Goal: Information Seeking & Learning: Learn about a topic

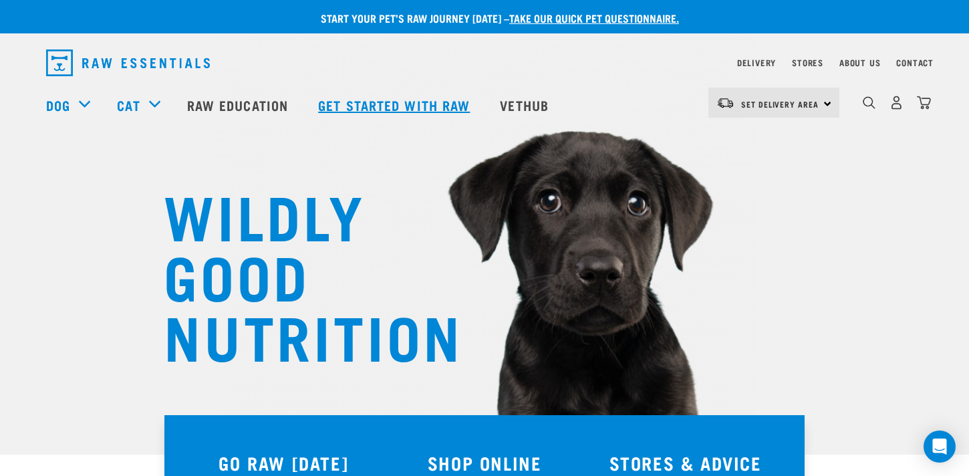
click at [412, 105] on link "Get started with Raw" at bounding box center [396, 104] width 182 height 53
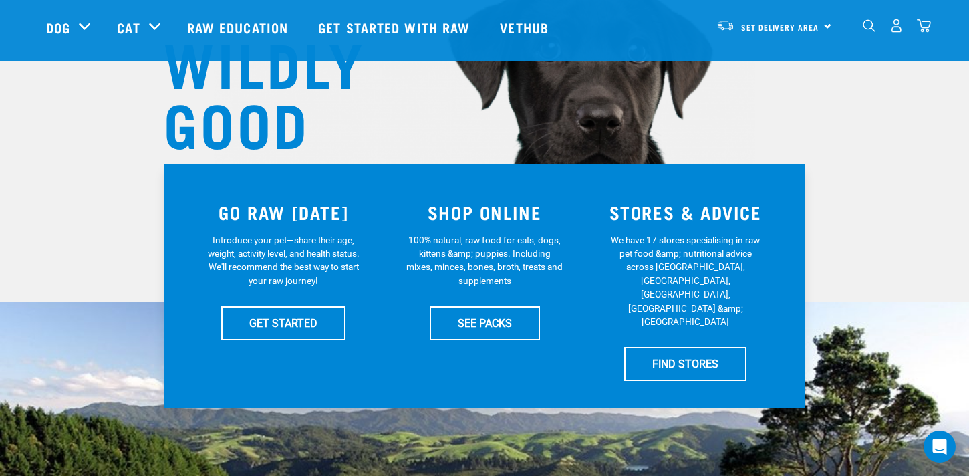
scroll to position [160, 0]
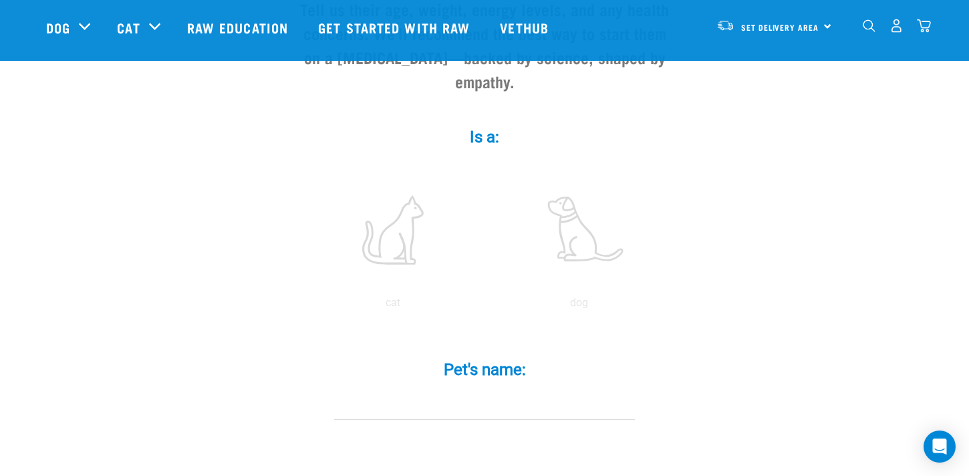
scroll to position [184, 0]
click at [570, 223] on label at bounding box center [579, 231] width 180 height 114
click at [486, 307] on input "radio" at bounding box center [486, 307] width 0 height 0
click at [463, 390] on input "Pet's name: *" at bounding box center [484, 405] width 301 height 30
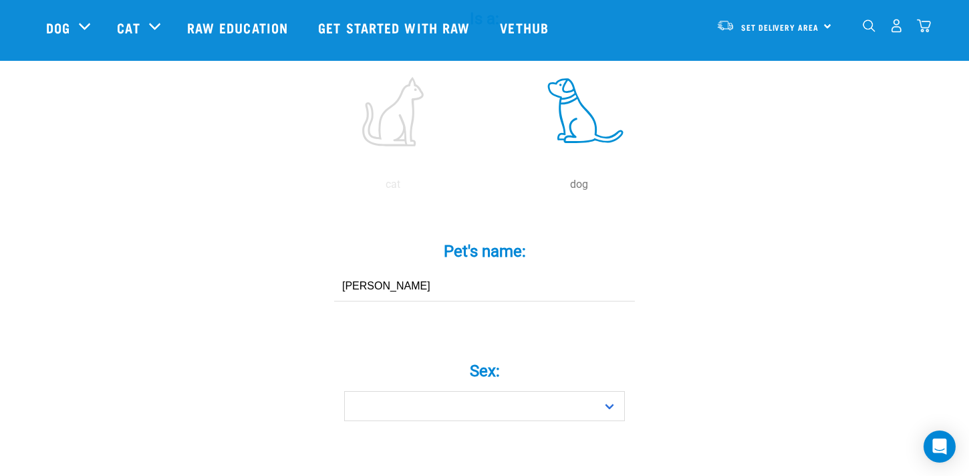
scroll to position [306, 0]
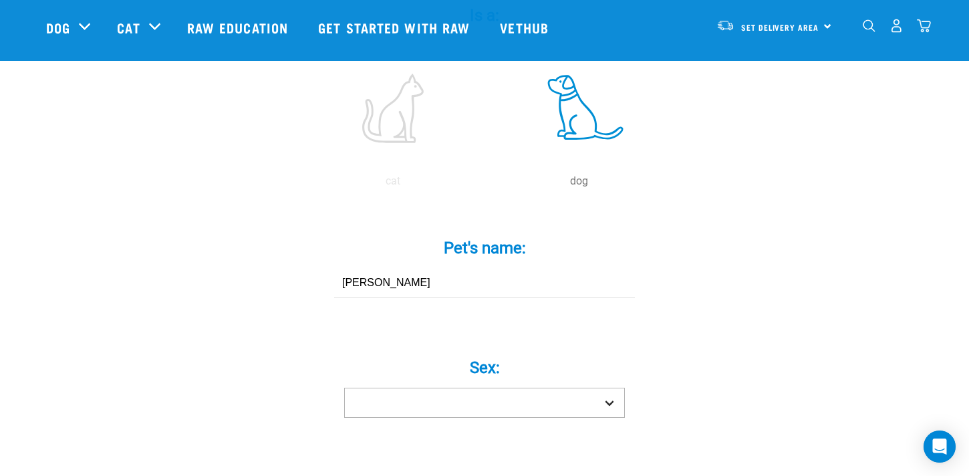
type input "Cooper"
click at [461, 388] on select "Boy Girl" at bounding box center [484, 403] width 281 height 30
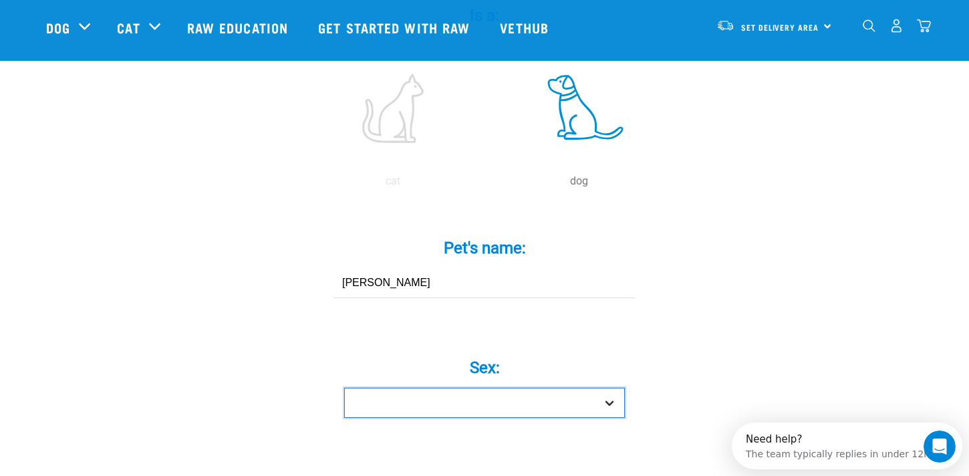
scroll to position [0, 0]
select select "boy"
click at [344, 388] on select "Boy Girl" at bounding box center [484, 403] width 281 height 30
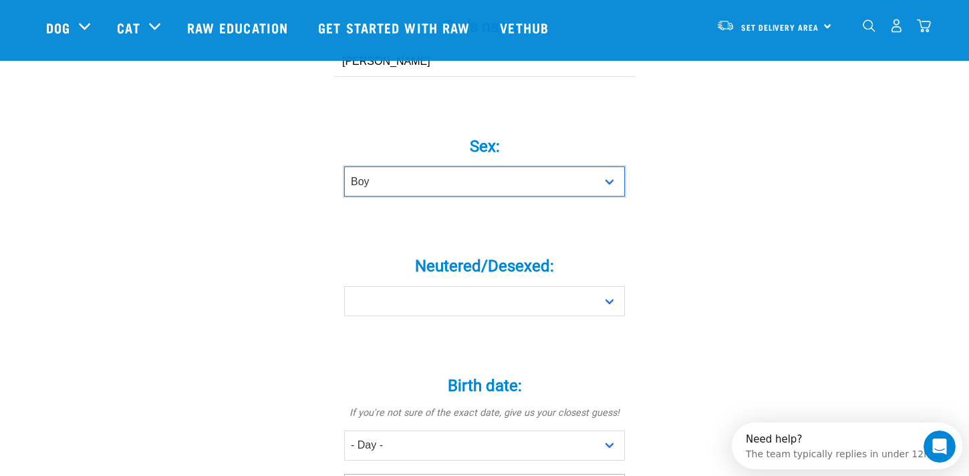
scroll to position [530, 0]
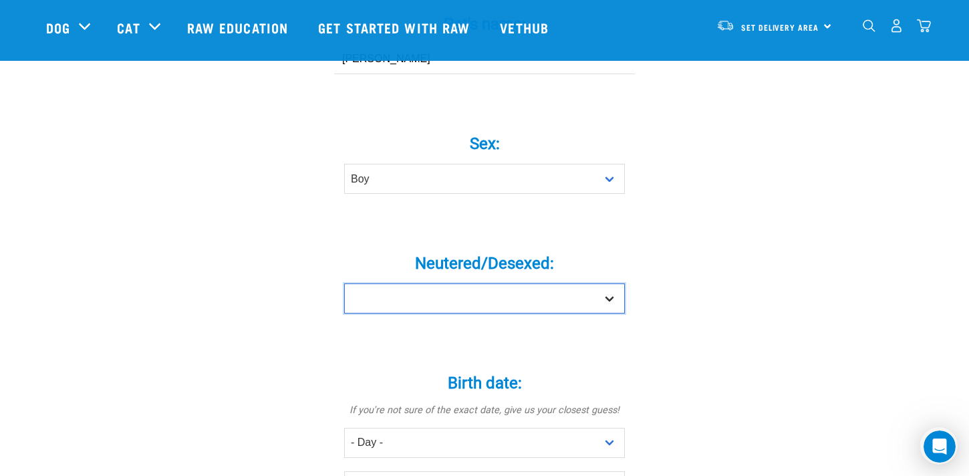
click at [459, 283] on select "Yes No" at bounding box center [484, 298] width 281 height 30
select select "no"
click at [344, 283] on select "Yes No" at bounding box center [484, 298] width 281 height 30
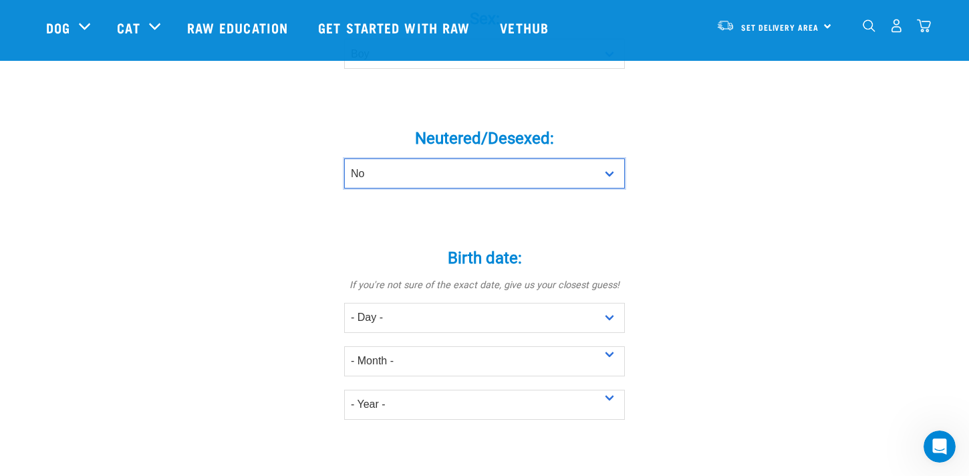
scroll to position [660, 0]
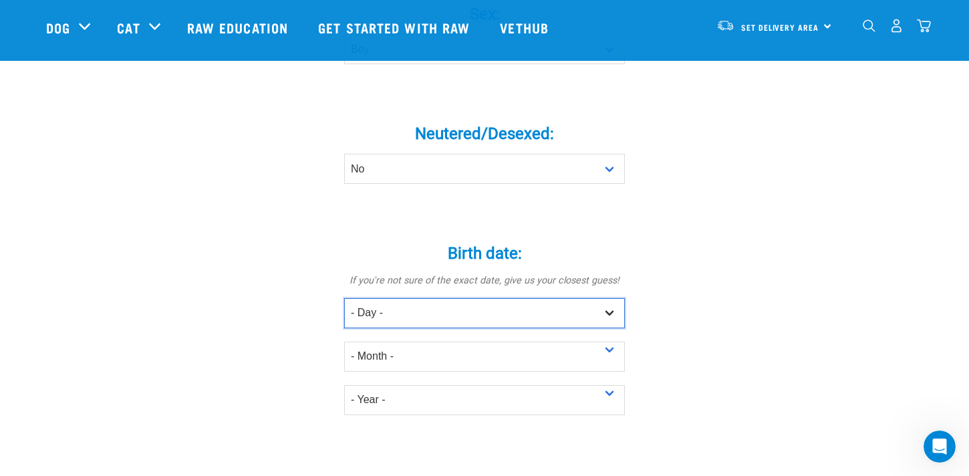
click at [457, 298] on select "- Day - 1 2 3 4 5 6 7 8 9 10 11 12 13 14 15 16 17 18 19 20 21 22 23 24 25 26 27" at bounding box center [484, 313] width 281 height 30
select select "19"
click at [344, 298] on select "- Day - 1 2 3 4 5 6 7 8 9 10 11 12 13 14 15 16 17 18 19 20 21 22 23 24 25 26 27" at bounding box center [484, 313] width 281 height 30
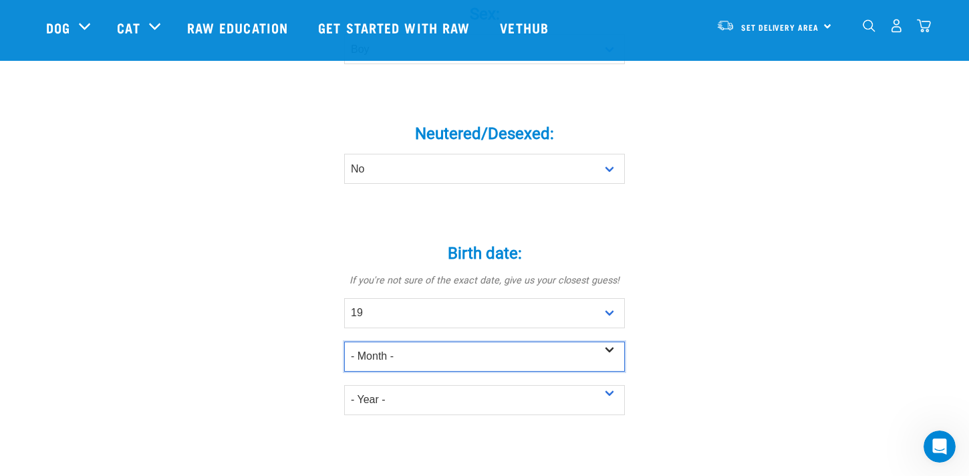
click at [394, 344] on select "- Month - January February March April May June July August September October N…" at bounding box center [484, 357] width 281 height 30
select select "July"
click at [344, 342] on select "- Month - January February March April May June July August September October N…" at bounding box center [484, 357] width 281 height 30
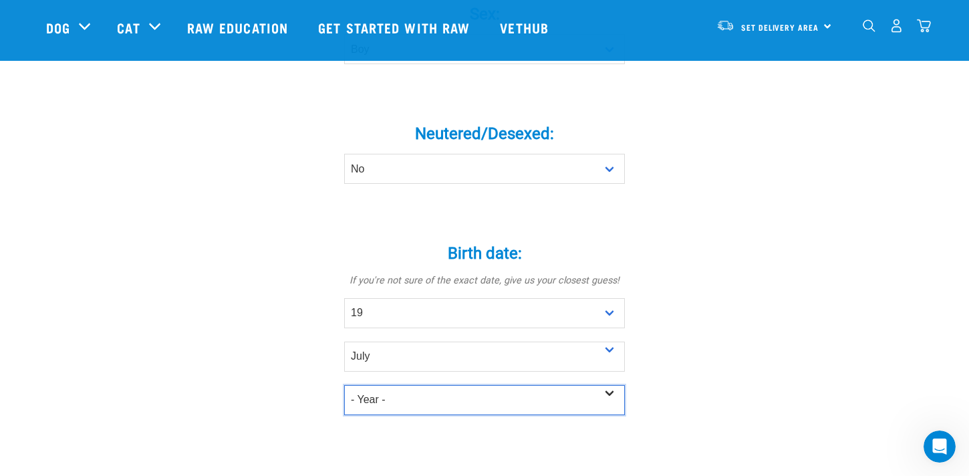
click at [418, 385] on select "- Year - 2025 2024 2023 2022 2021 2020 2019 2018 2017 2016 2015 2014 2013 2012" at bounding box center [484, 400] width 281 height 30
select select "2025"
click at [344, 385] on select "- Year - 2025 2024 2023 2022 2021 2020 2019 2018 2017 2016 2015 2014 2013 2012" at bounding box center [484, 400] width 281 height 30
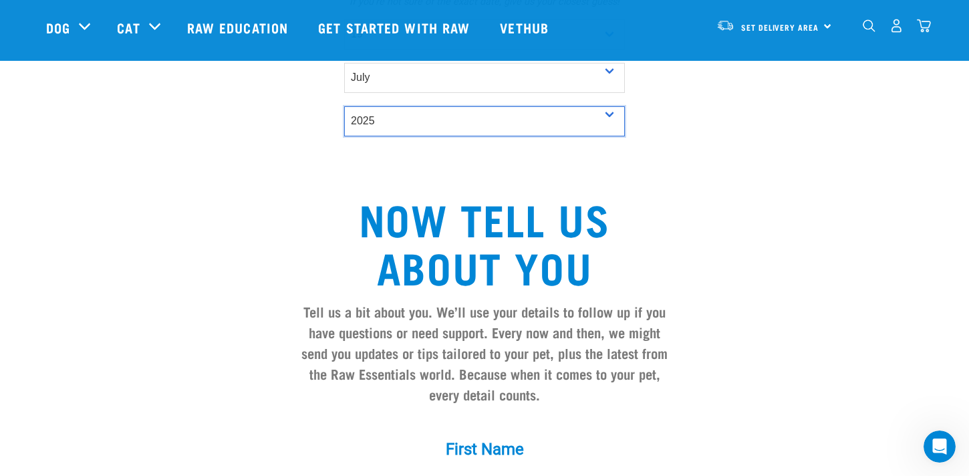
scroll to position [1013, 0]
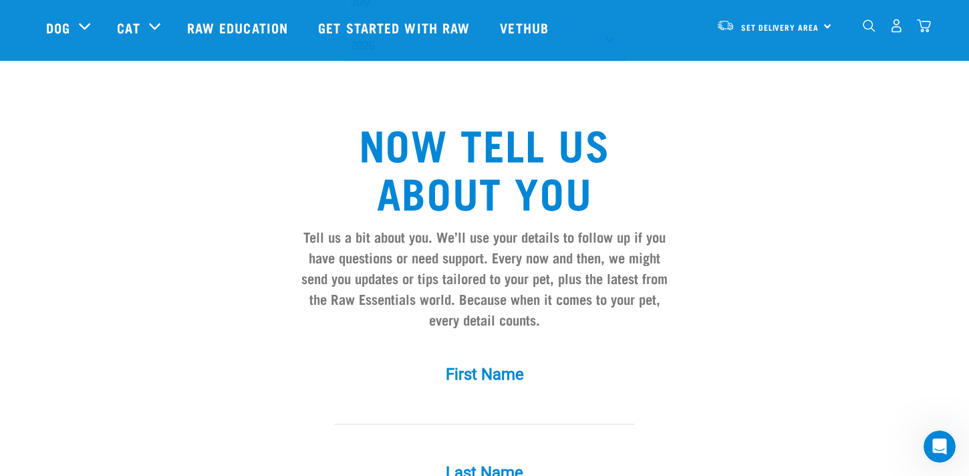
click at [469, 394] on input "First Name *" at bounding box center [484, 409] width 301 height 30
type input "Kate"
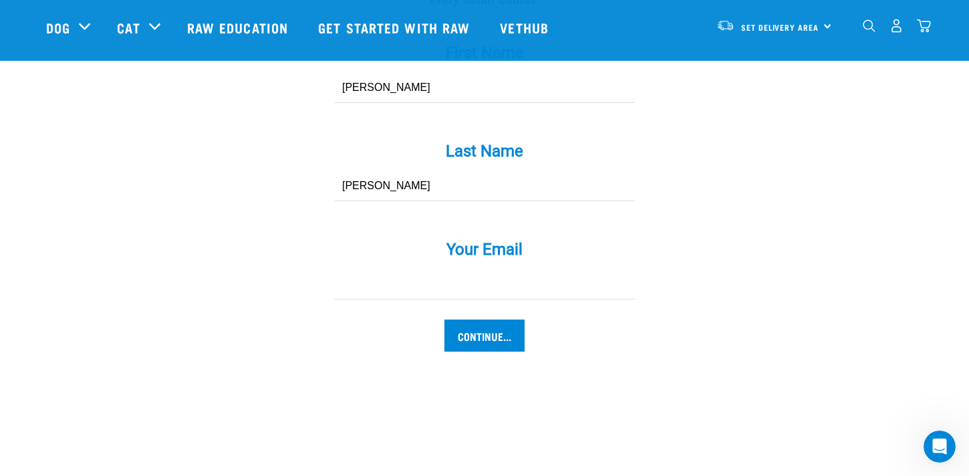
scroll to position [1340, 0]
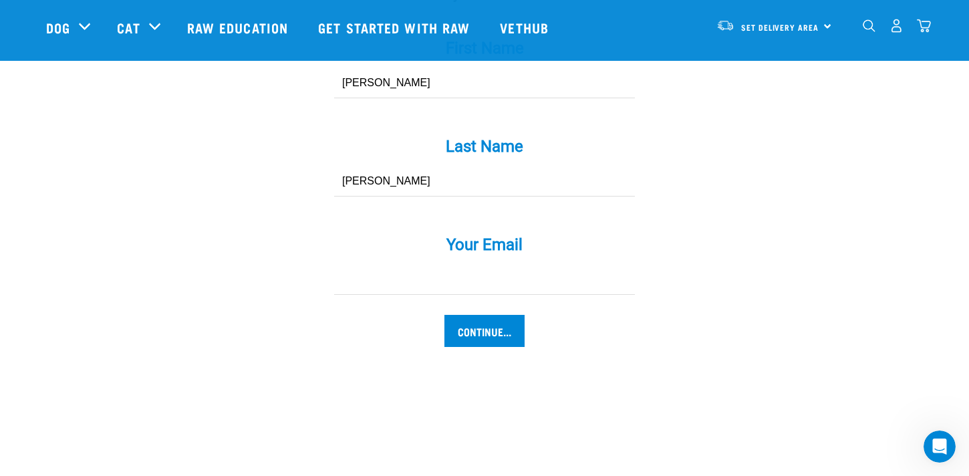
type input "Mercer"
click at [500, 265] on input "Your Email *" at bounding box center [484, 280] width 301 height 30
type input "katemercer.nz@gmail.com"
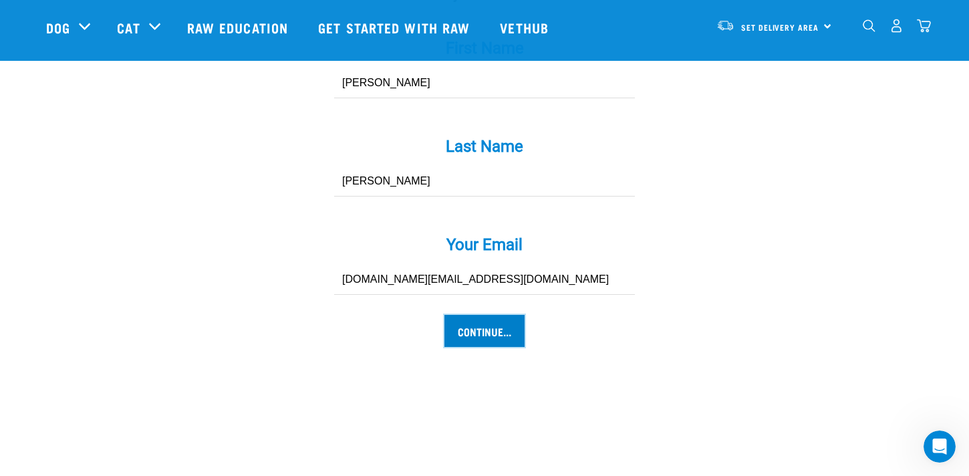
click at [502, 315] on input "Continue..." at bounding box center [485, 331] width 80 height 32
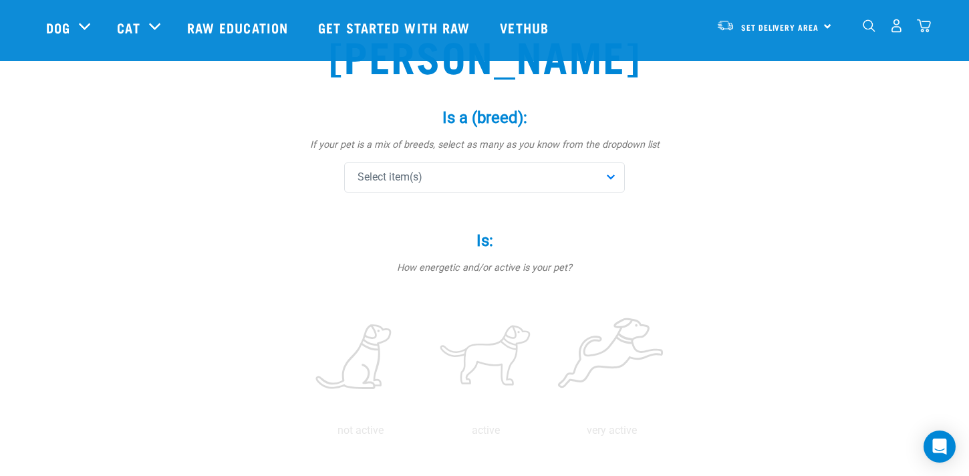
scroll to position [105, 0]
click at [485, 172] on div "Select item(s)" at bounding box center [484, 176] width 281 height 30
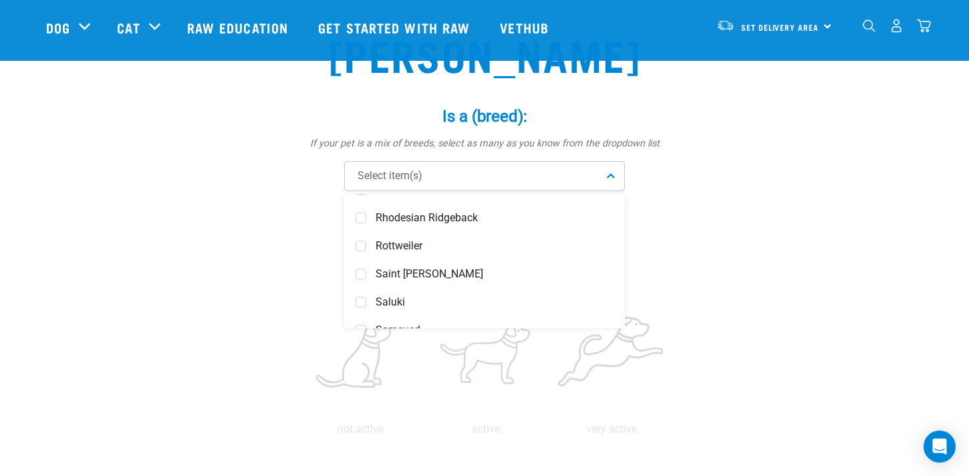
scroll to position [4518, 0]
click at [422, 248] on span "Rottweiler" at bounding box center [495, 244] width 238 height 13
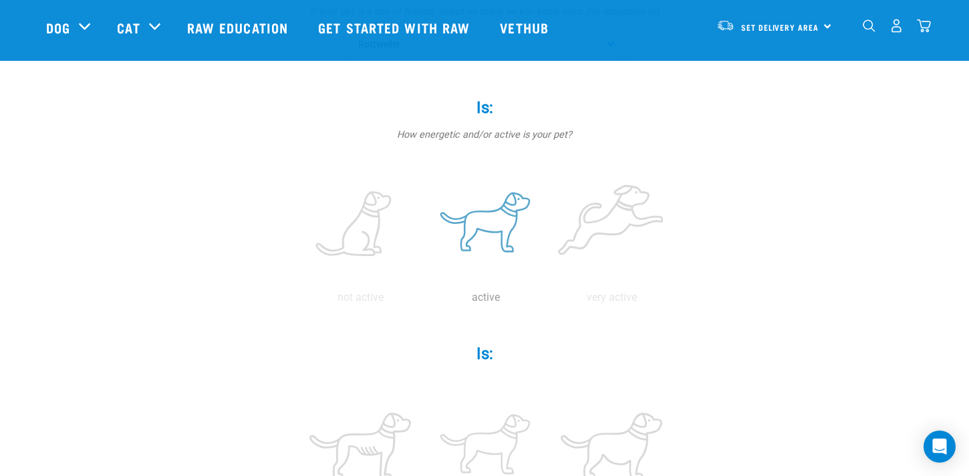
scroll to position [239, 0]
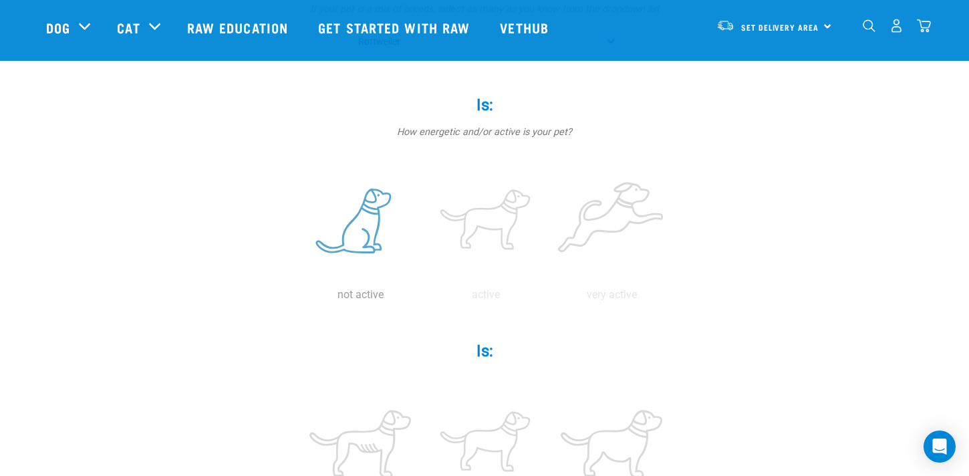
click at [372, 215] on label at bounding box center [360, 222] width 120 height 114
click at [297, 298] on input "radio" at bounding box center [297, 298] width 0 height 0
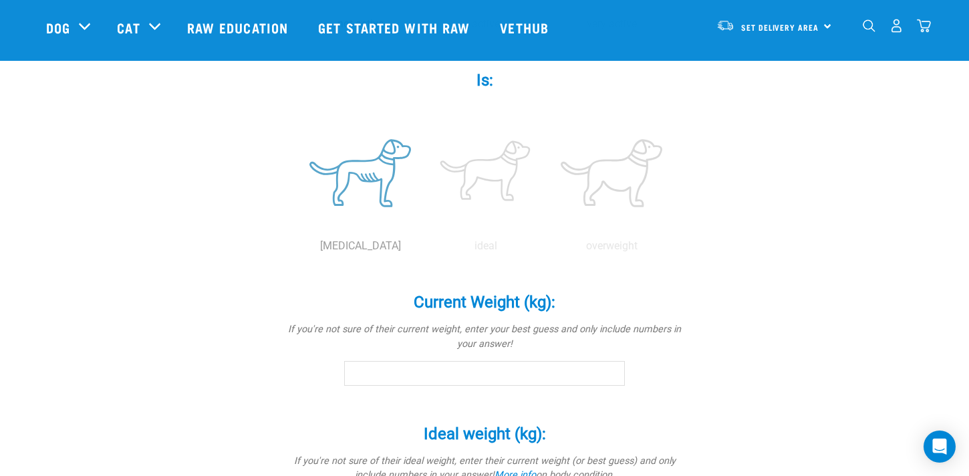
scroll to position [511, 0]
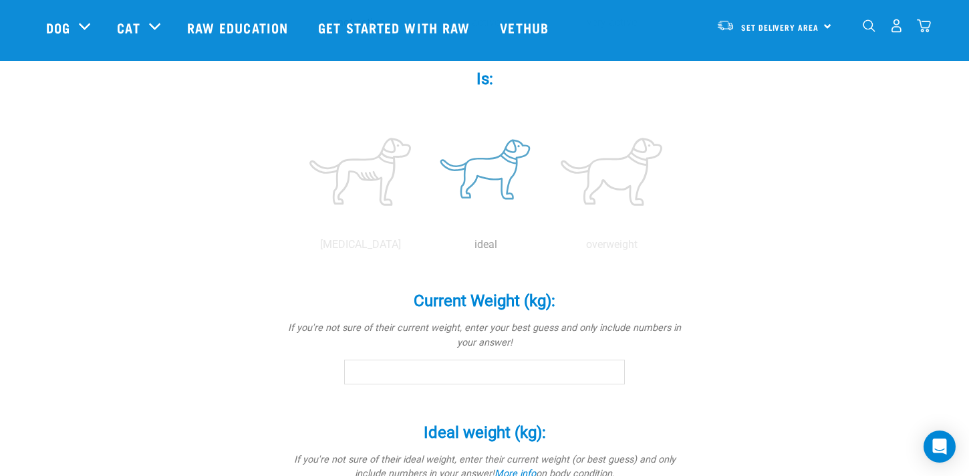
click at [492, 166] on label at bounding box center [486, 172] width 120 height 114
click at [423, 248] on input "radio" at bounding box center [423, 248] width 0 height 0
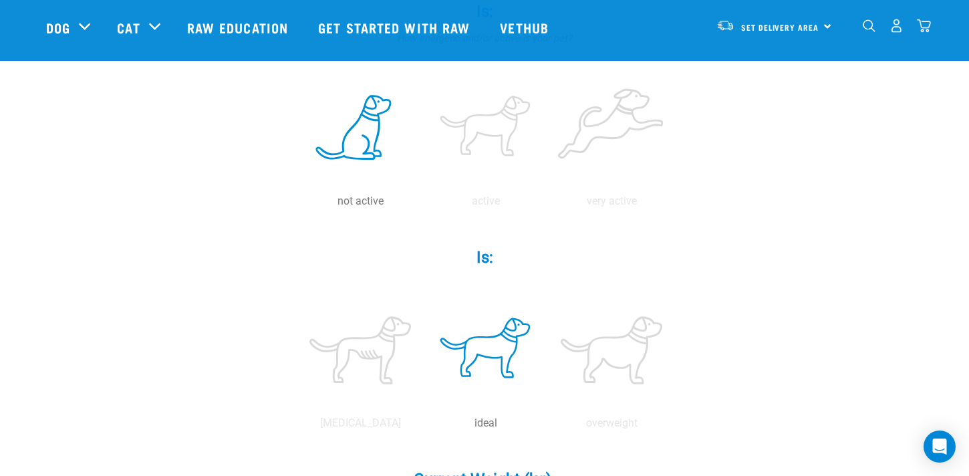
scroll to position [0, 0]
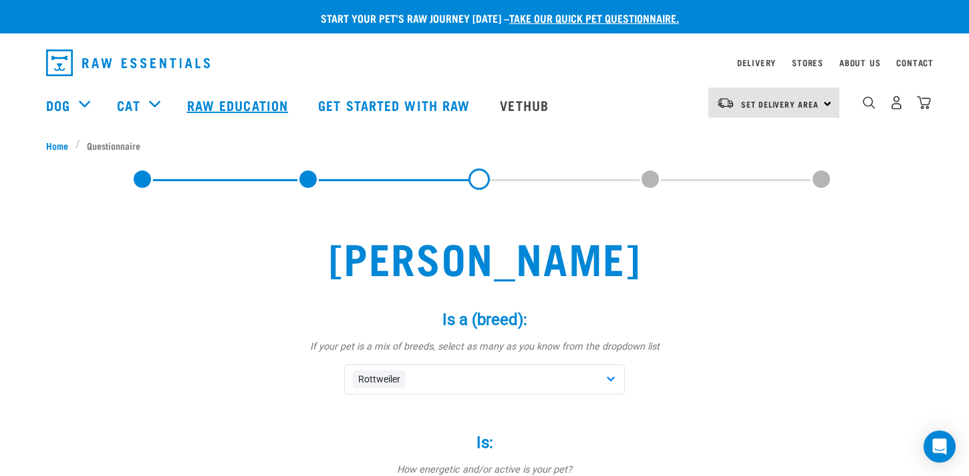
click at [249, 106] on link "Raw Education" at bounding box center [239, 104] width 131 height 53
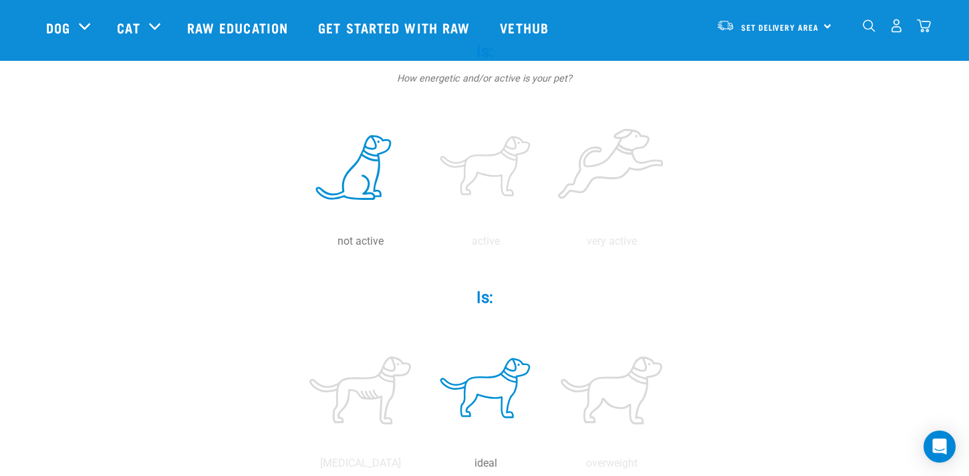
scroll to position [321, 0]
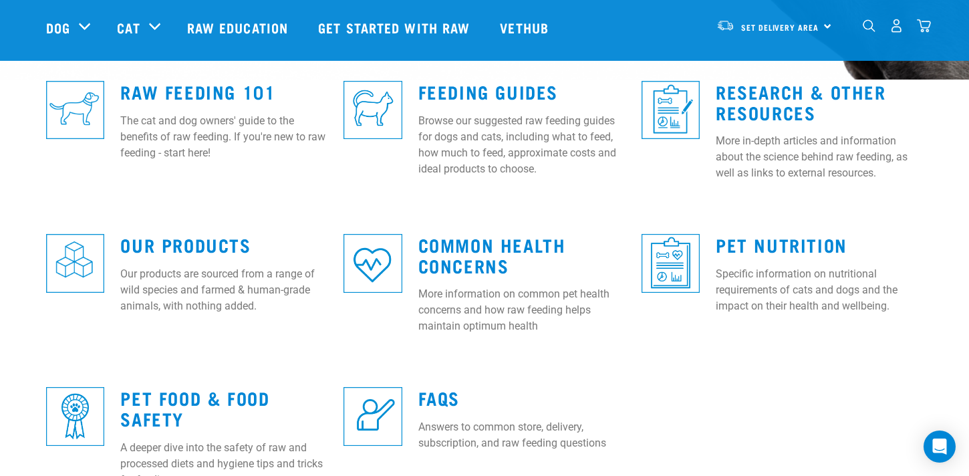
scroll to position [379, 0]
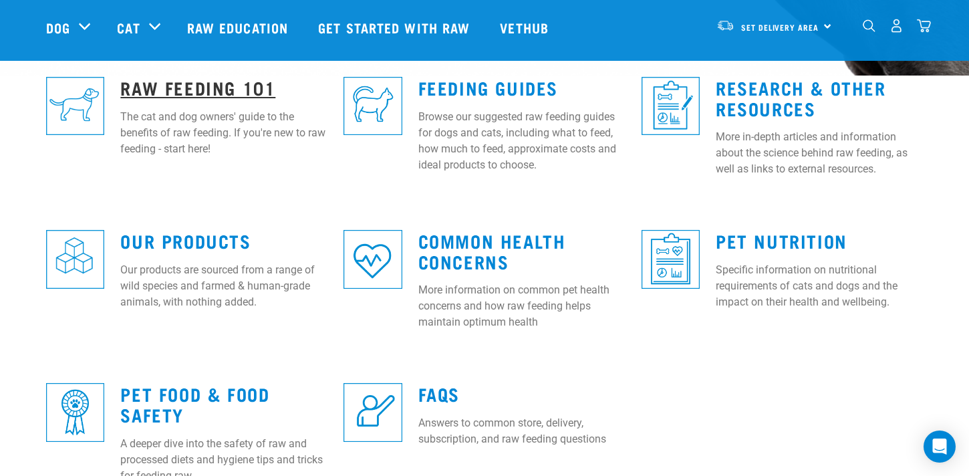
click at [202, 90] on link "Raw Feeding 101" at bounding box center [197, 87] width 155 height 10
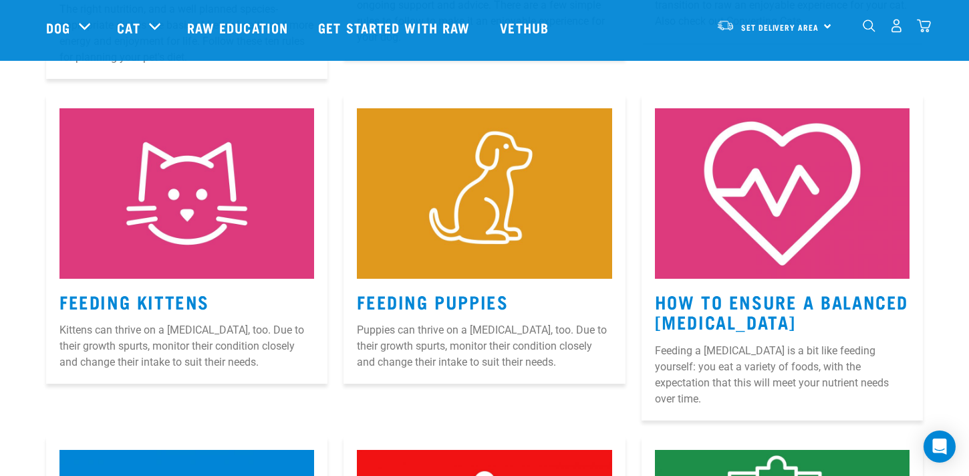
scroll to position [954, 0]
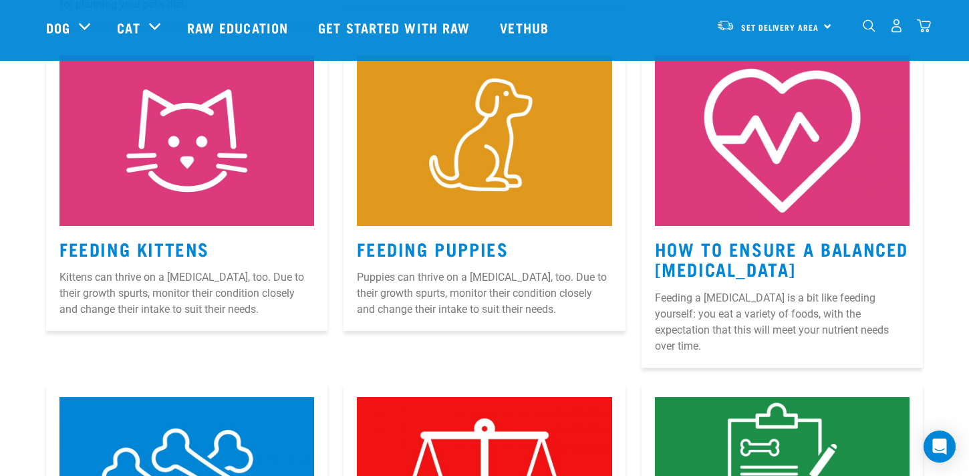
click at [456, 231] on article "Feeding Puppies Puppies can thrive on a [MEDICAL_DATA], too. Due to their growt…" at bounding box center [484, 186] width 281 height 289
click at [456, 245] on link "Feeding Puppies" at bounding box center [432, 248] width 151 height 10
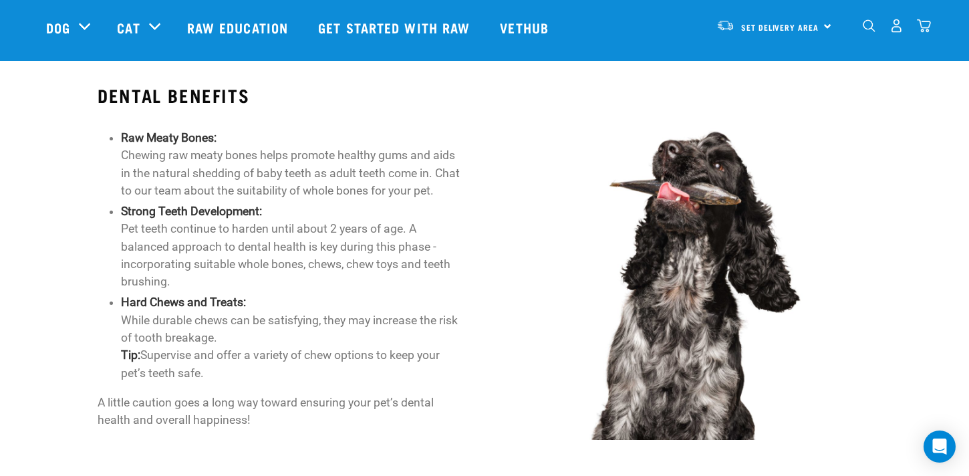
scroll to position [1955, 0]
